Goal: Communication & Community: Answer question/provide support

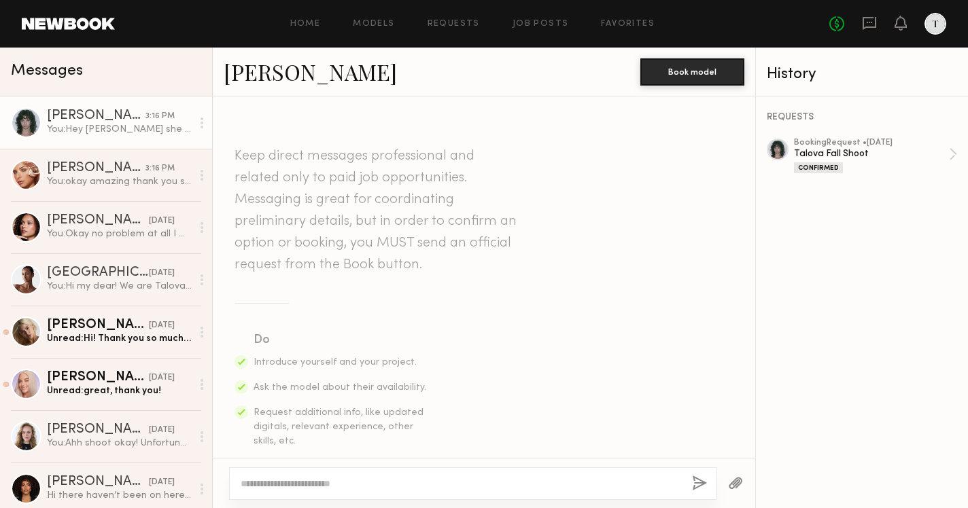
scroll to position [1047, 0]
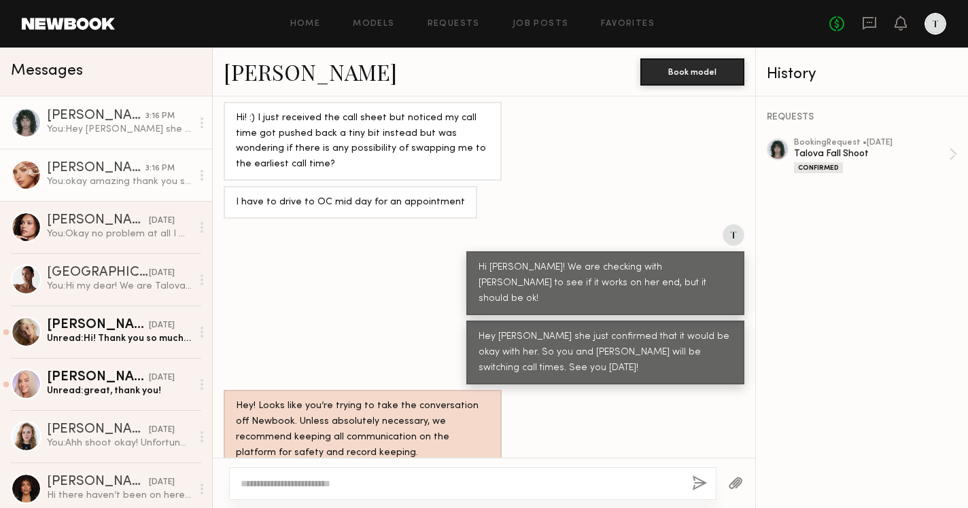
click at [74, 163] on div "[PERSON_NAME]" at bounding box center [96, 169] width 99 height 14
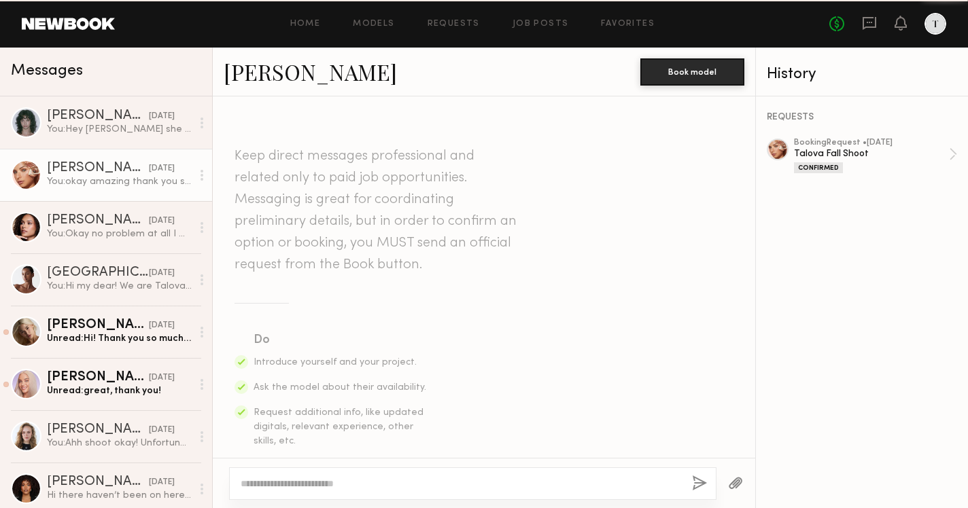
scroll to position [1250, 0]
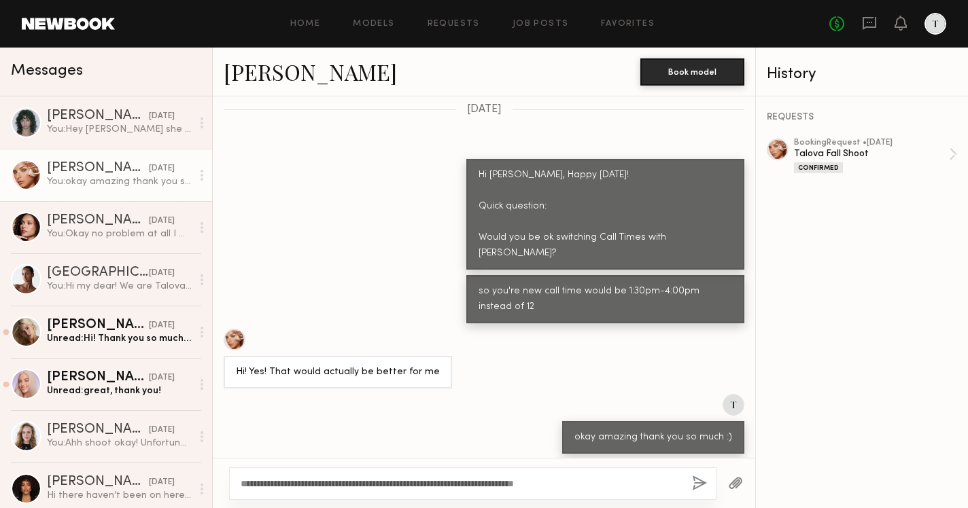
type textarea "**********"
click at [703, 482] on button "button" at bounding box center [699, 484] width 15 height 17
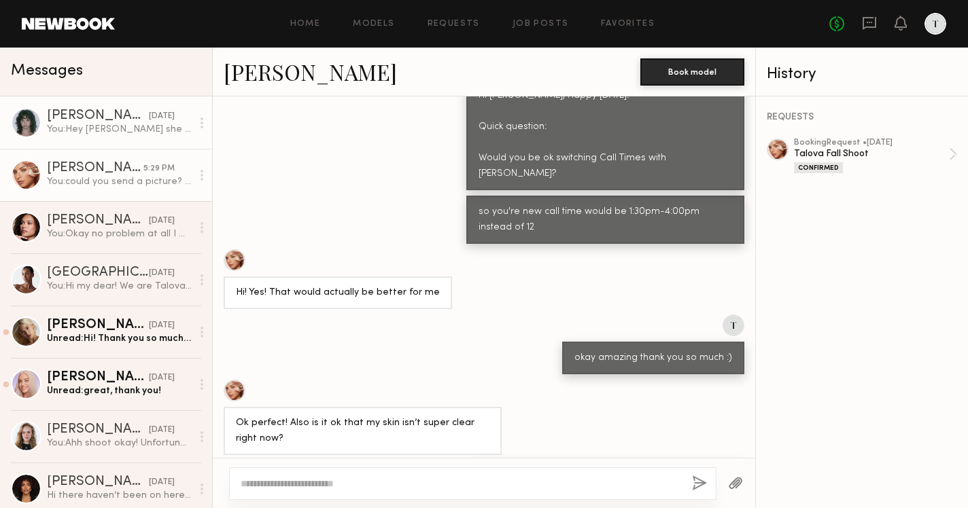
click at [126, 133] on div "You: Hey [PERSON_NAME] she just confirmed that it would be okay with her. So yo…" at bounding box center [119, 129] width 145 height 13
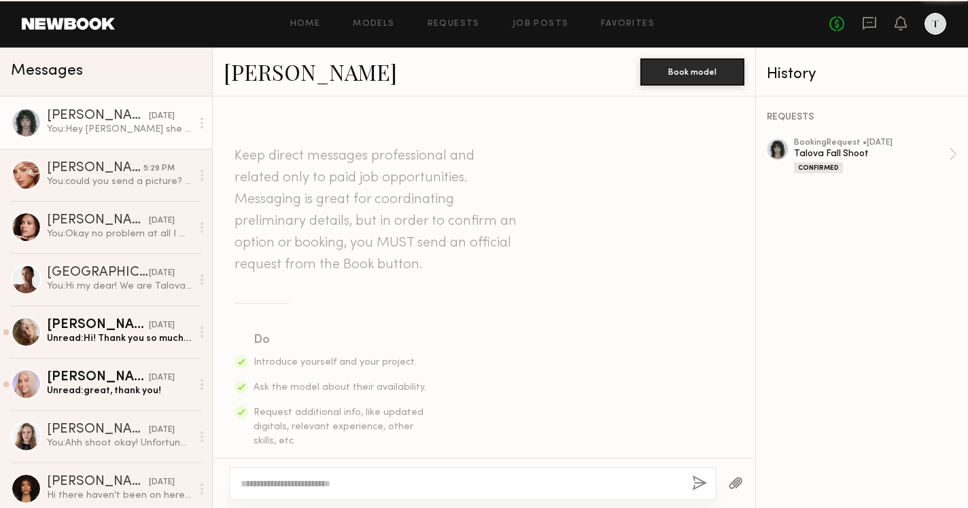
scroll to position [1047, 0]
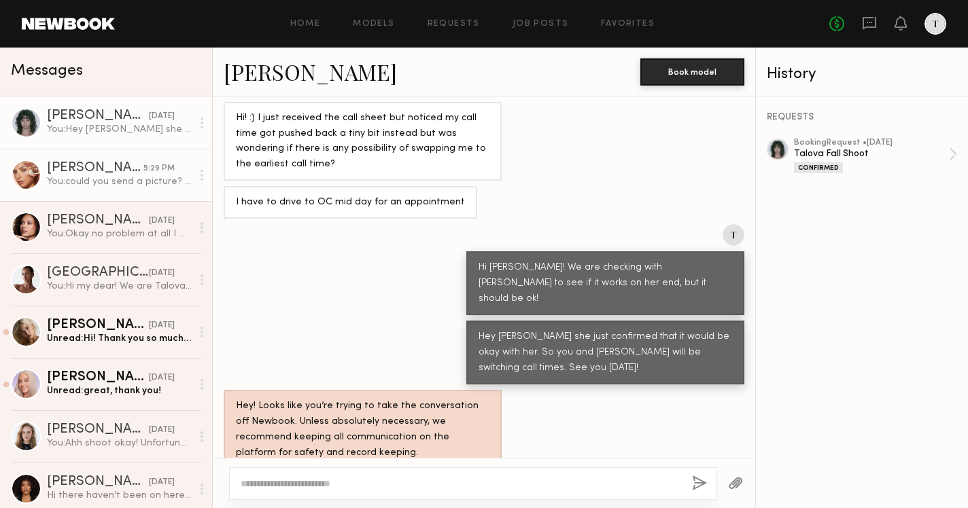
click at [111, 183] on div "You: could you send a picture? is it just like normal small breakout? If so, it…" at bounding box center [119, 181] width 145 height 13
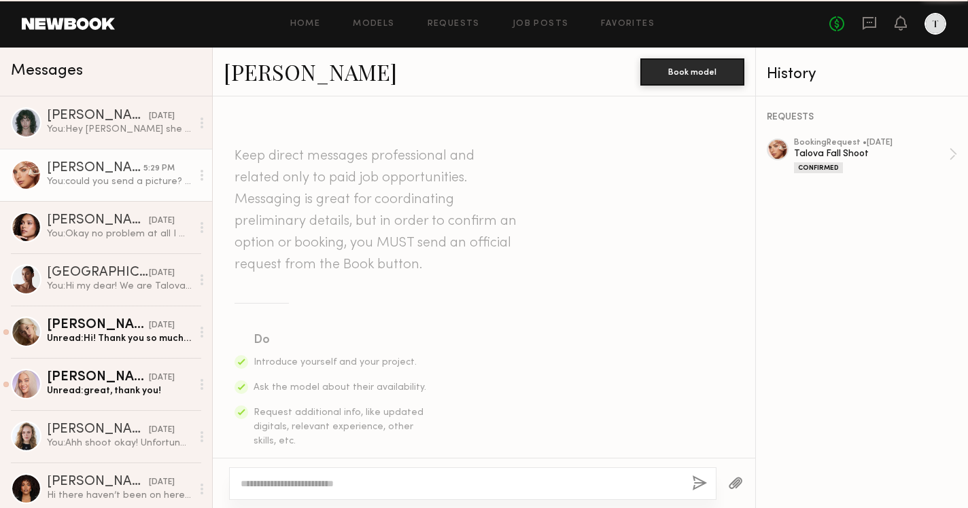
scroll to position [1329, 0]
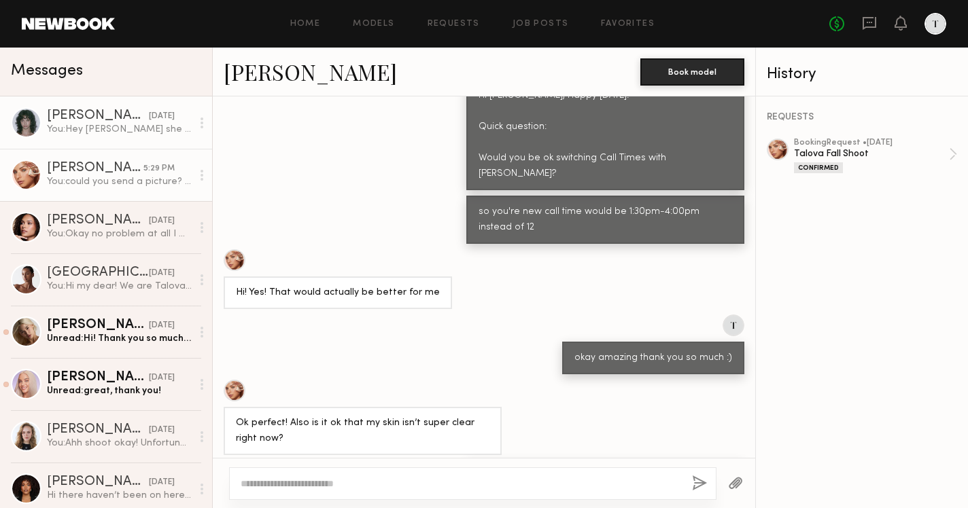
click at [86, 113] on div "[PERSON_NAME]" at bounding box center [98, 116] width 102 height 14
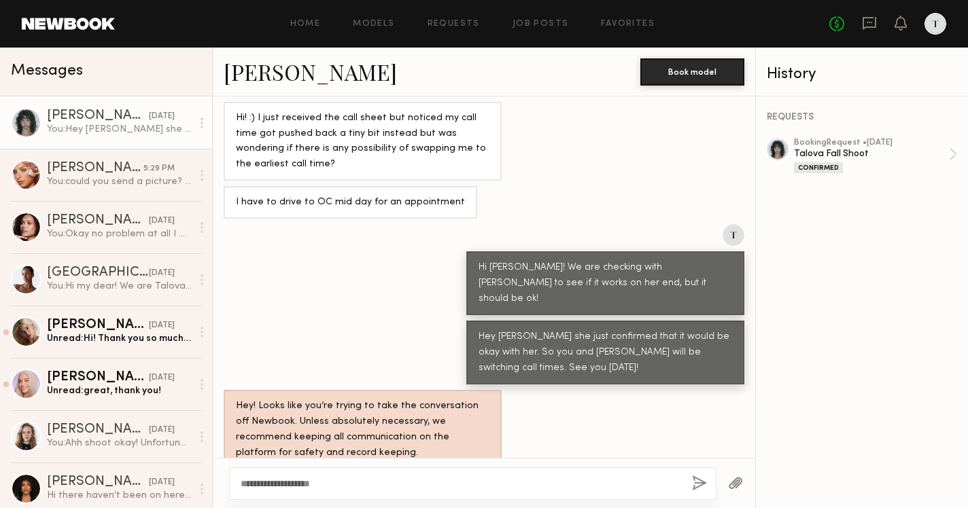
type textarea "**********"
click at [696, 483] on button "button" at bounding box center [699, 484] width 15 height 17
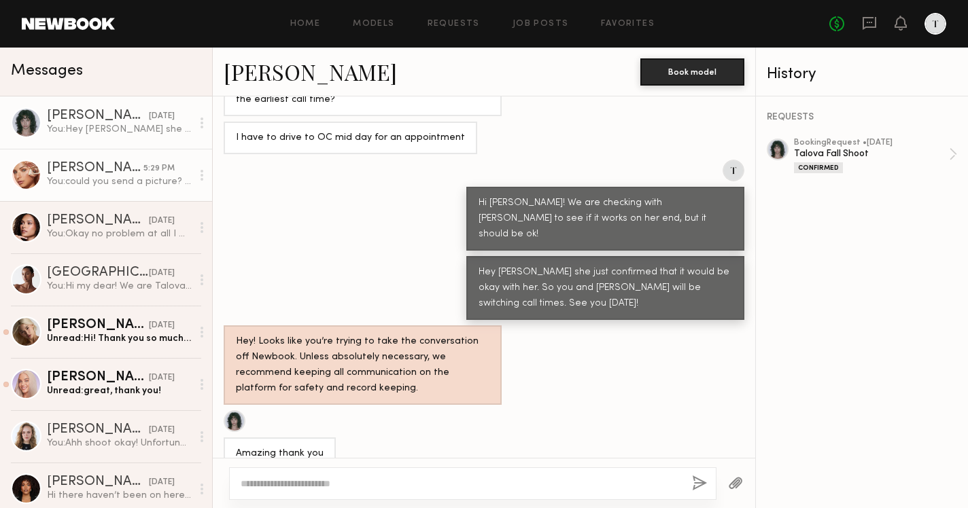
click at [71, 175] on div "You: could you send a picture? is it just like normal small breakout? If so, it…" at bounding box center [119, 181] width 145 height 13
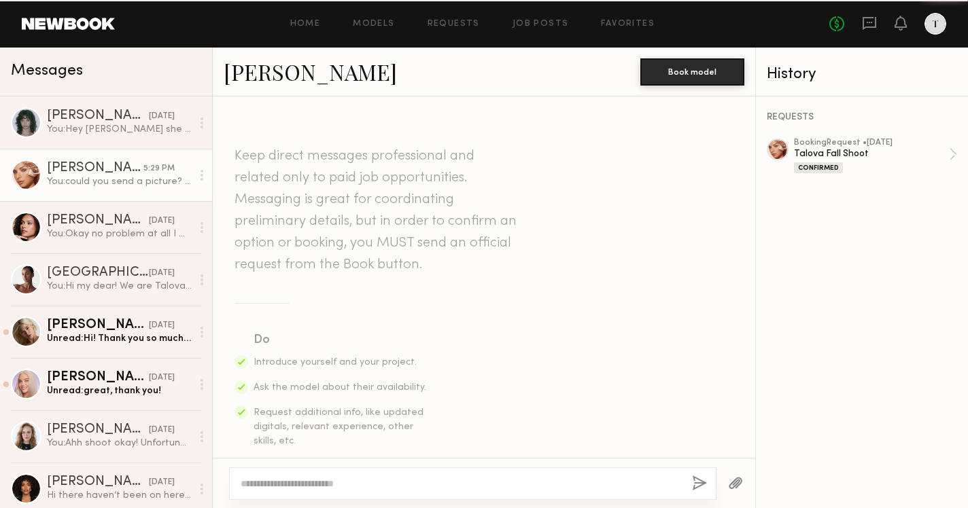
scroll to position [1329, 0]
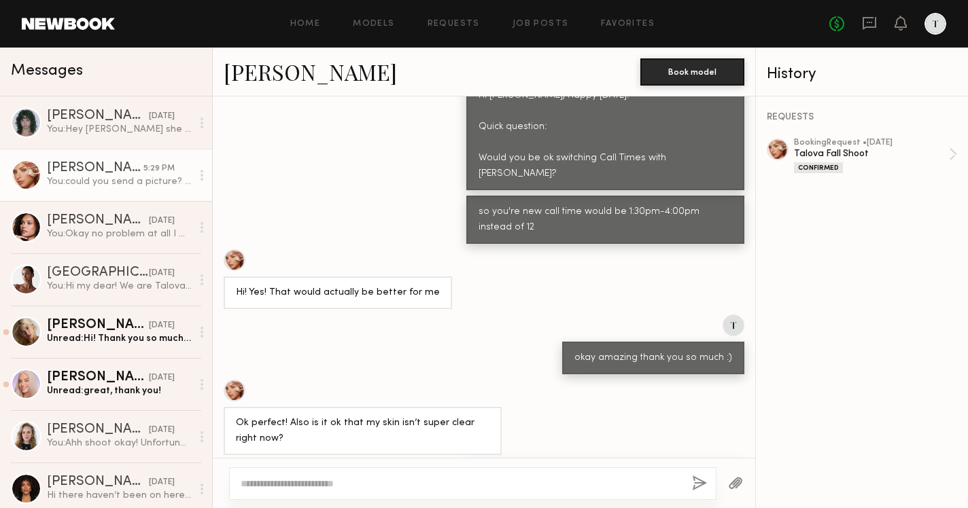
click at [111, 167] on div "[PERSON_NAME]" at bounding box center [95, 169] width 97 height 14
